Goal: Task Accomplishment & Management: Use online tool/utility

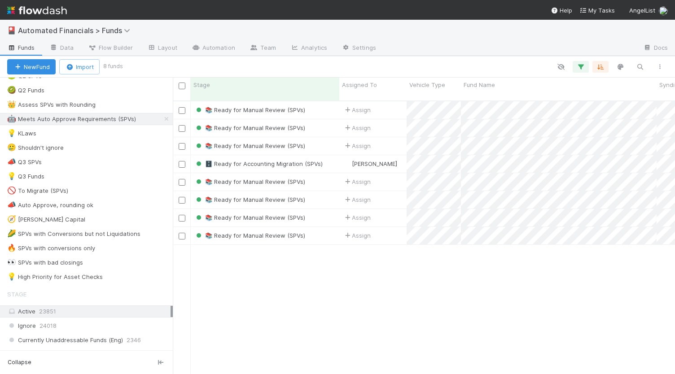
scroll to position [519, 0]
click at [65, 242] on div "🔥 SPVs with conversions only" at bounding box center [51, 247] width 88 height 11
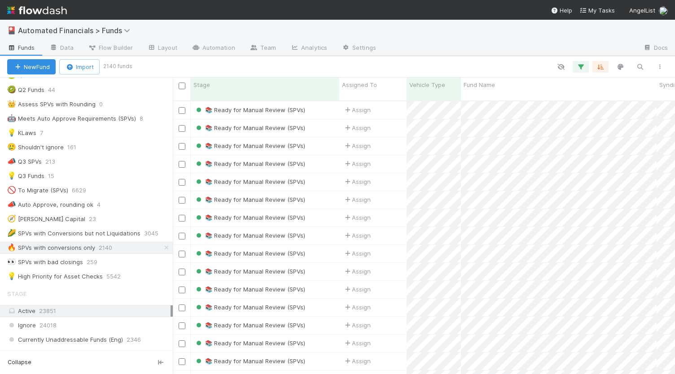
scroll to position [274, 495]
click at [582, 66] on icon "button" at bounding box center [580, 67] width 9 height 8
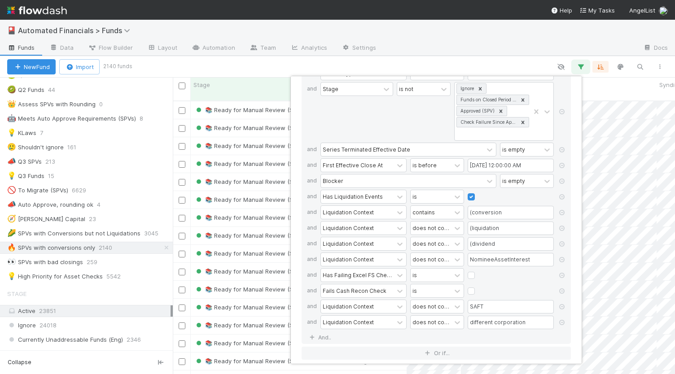
scroll to position [40, 0]
click at [320, 332] on link "And.." at bounding box center [321, 337] width 28 height 13
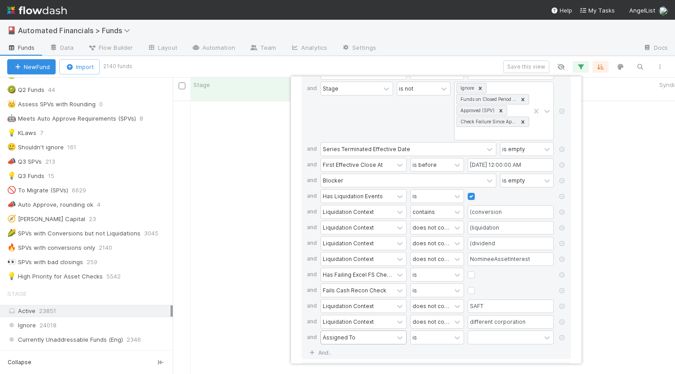
click at [343, 333] on div "Assigned To" at bounding box center [339, 337] width 33 height 8
type input "liqu"
click at [352, 310] on div "Liquidation Context" at bounding box center [363, 311] width 86 height 15
click at [485, 332] on input "text" at bounding box center [511, 337] width 86 height 13
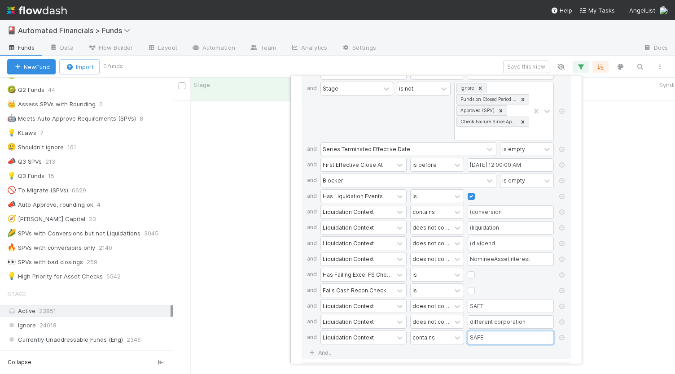
type input "SAFE"
click at [487, 350] on div "If Vehicle Type is SPV and Stage is not Ignore Funds on Closed Period Accountin…" at bounding box center [435, 210] width 269 height 300
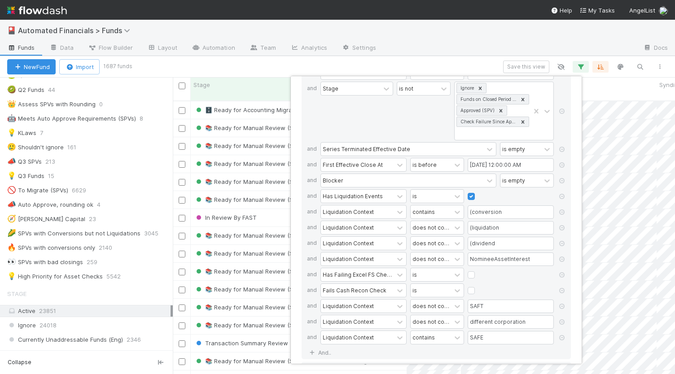
scroll to position [274, 495]
click at [443, 65] on div "15 filters Reset Filters If Vehicle Type is SPV and Stage is not Ignore Funds o…" at bounding box center [337, 187] width 675 height 374
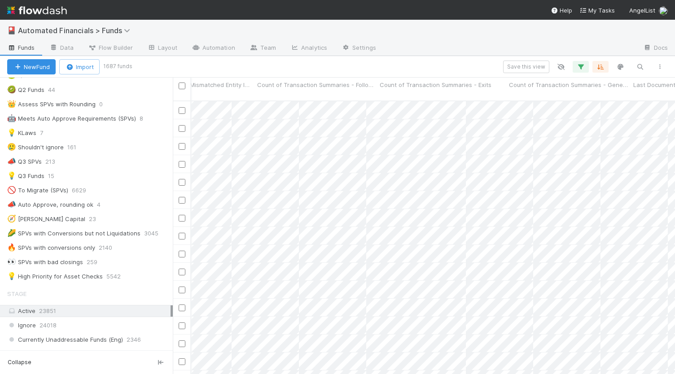
scroll to position [0, 0]
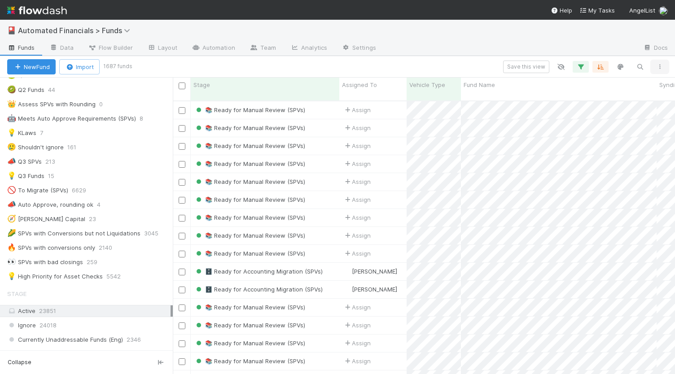
click at [663, 69] on icon "button" at bounding box center [659, 66] width 9 height 5
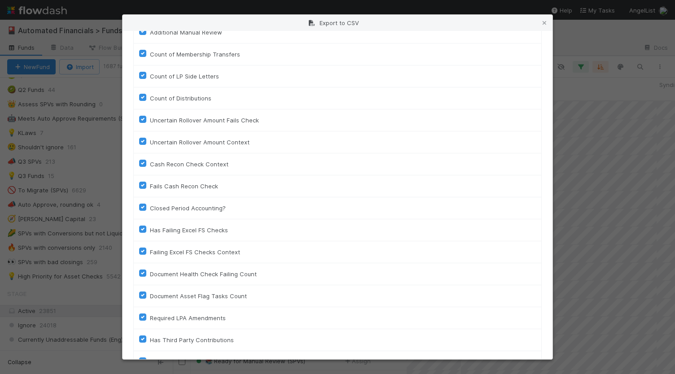
scroll to position [2023, 0]
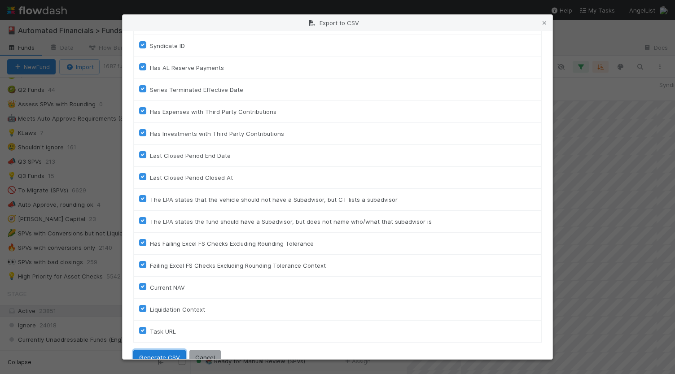
click at [144, 350] on button "Generate CSV" at bounding box center [159, 357] width 52 height 15
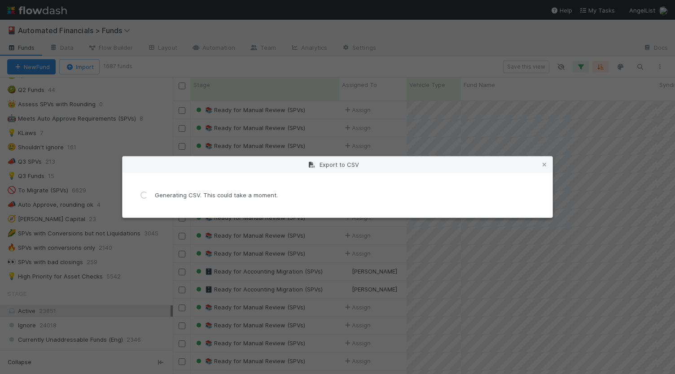
scroll to position [0, 0]
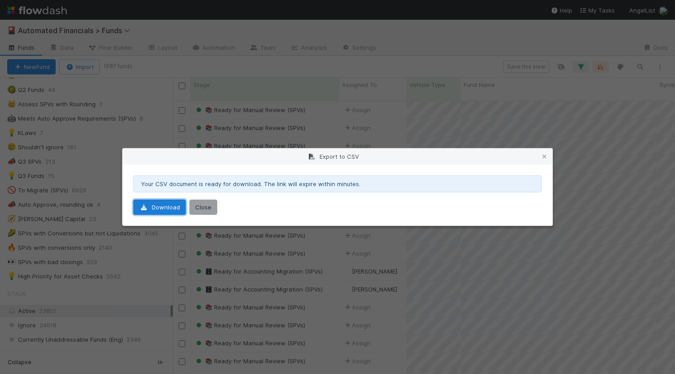
click at [154, 202] on link "Download" at bounding box center [159, 207] width 52 height 15
click at [545, 159] on icon at bounding box center [544, 157] width 9 height 6
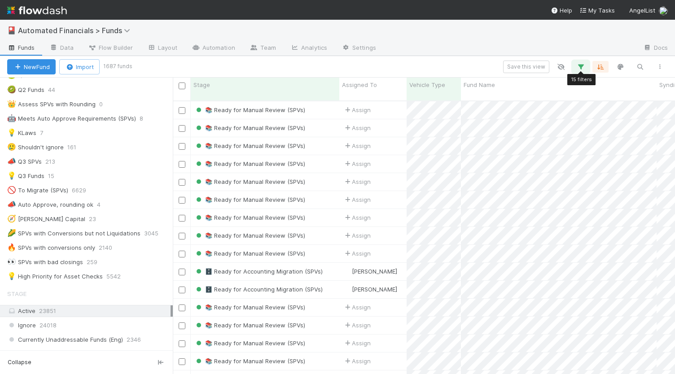
click at [581, 67] on icon "button" at bounding box center [580, 67] width 9 height 8
click at [573, 39] on div "Loading..." at bounding box center [337, 187] width 675 height 374
click at [583, 66] on icon "button" at bounding box center [580, 67] width 9 height 8
click at [538, 44] on div "Failed to fetch" at bounding box center [337, 187] width 675 height 374
click at [582, 66] on icon "button" at bounding box center [580, 67] width 9 height 8
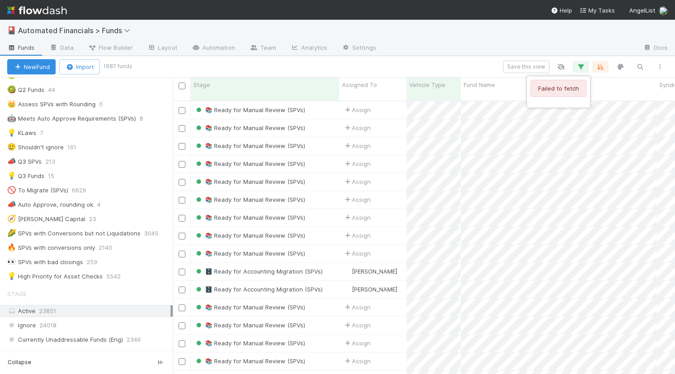
click at [582, 66] on div "Failed to fetch" at bounding box center [337, 187] width 675 height 374
click at [581, 69] on icon "button" at bounding box center [580, 67] width 9 height 8
click at [581, 69] on div "Failed to fetch" at bounding box center [337, 187] width 675 height 374
